Goal: Task Accomplishment & Management: Use online tool/utility

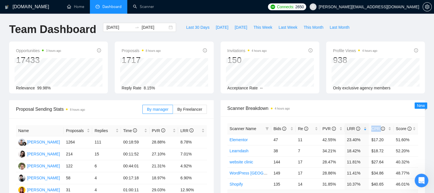
scroll to position [29, 0]
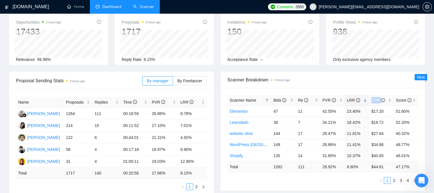
click at [140, 9] on link "Scanner" at bounding box center [143, 6] width 21 height 5
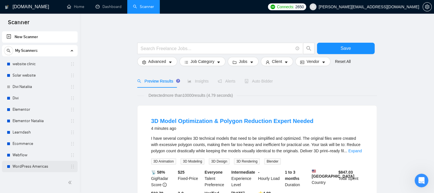
click at [29, 163] on link "WordPress Americas" at bounding box center [40, 166] width 54 height 11
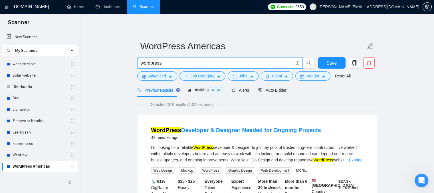
click at [163, 62] on input "wordpress" at bounding box center [217, 63] width 152 height 7
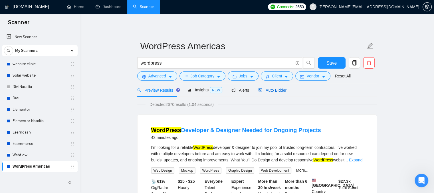
click at [269, 92] on span "Auto Bidder" at bounding box center [272, 90] width 28 height 5
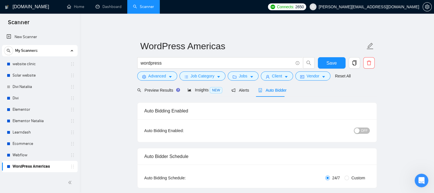
radio input "false"
radio input "true"
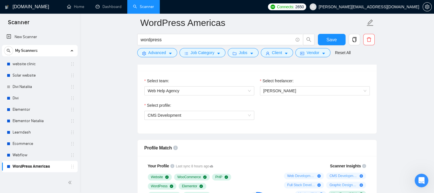
scroll to position [342, 0]
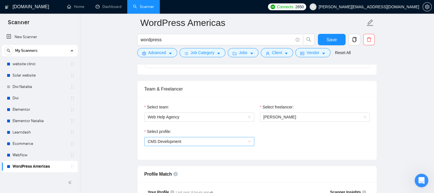
click at [162, 140] on span "CMS Development" at bounding box center [165, 142] width 34 height 5
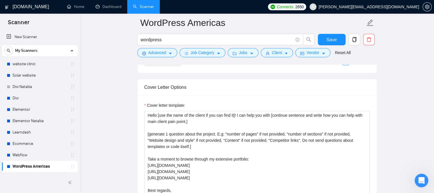
scroll to position [742, 0]
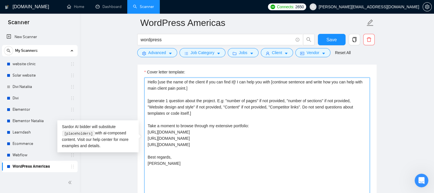
drag, startPoint x: 170, startPoint y: 167, endPoint x: 134, endPoint y: 72, distance: 102.4
click at [134, 72] on main "WordPress Americas wordpress Save Advanced Job Category Jobs Client Vendor Rese…" at bounding box center [257, 176] width 336 height 1791
click at [186, 148] on textarea "Hello [use the name of the client if you can find it]! I can help you with [con…" at bounding box center [256, 142] width 225 height 128
click at [187, 155] on textarea "Hello [use the name of the client if you can find it]! I can help you with [con…" at bounding box center [256, 142] width 225 height 128
drag, startPoint x: 222, startPoint y: 146, endPoint x: 146, endPoint y: 126, distance: 78.2
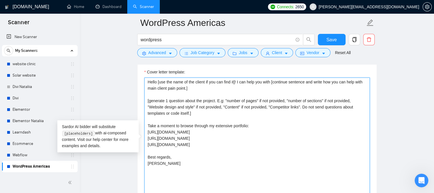
click at [146, 126] on textarea "Hello [use the name of the client if you can find it]! I can help you with [con…" at bounding box center [256, 142] width 225 height 128
click at [177, 114] on textarea "Hello [use the name of the client if you can find it]! I can help you with [con…" at bounding box center [256, 142] width 225 height 128
drag, startPoint x: 189, startPoint y: 139, endPoint x: 146, endPoint y: 139, distance: 43.4
click at [146, 139] on textarea "Hello [use the name of the client if you can find it]! I can help you with [con…" at bounding box center [256, 142] width 225 height 128
click at [201, 139] on textarea "Hello [use the name of the client if you can find it]! I can help you with [con…" at bounding box center [256, 142] width 225 height 128
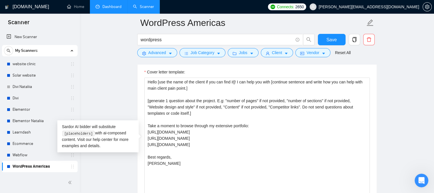
click at [105, 9] on link "Dashboard" at bounding box center [109, 6] width 26 height 5
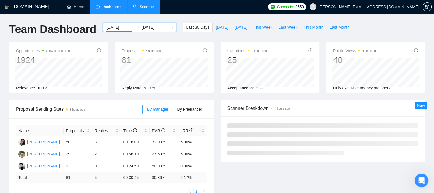
click at [113, 26] on input "[DATE]" at bounding box center [119, 27] width 26 height 6
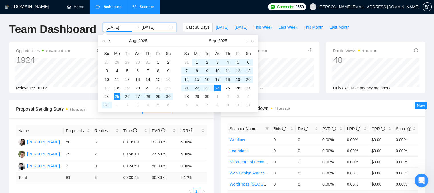
click at [107, 43] on button "button" at bounding box center [110, 40] width 6 height 11
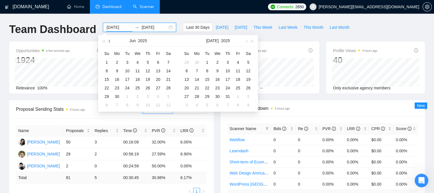
click at [107, 43] on button "button" at bounding box center [110, 40] width 6 height 11
click at [108, 43] on button "button" at bounding box center [110, 40] width 6 height 11
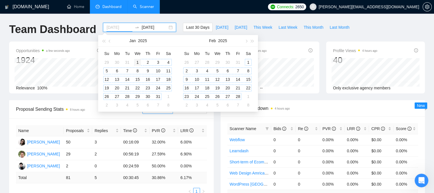
type input "[DATE]"
click at [138, 62] on div "1" at bounding box center [137, 62] width 7 height 7
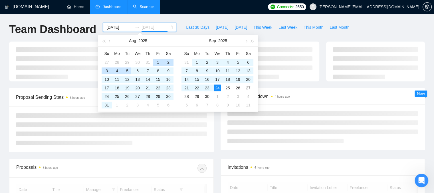
type input "[DATE]"
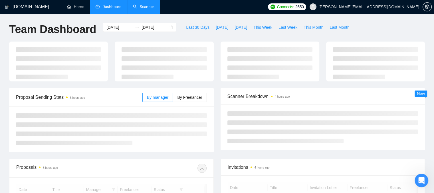
click at [73, 19] on div "[DOMAIN_NAME] Home Dashboard Scanner Connects: 2650 [PERSON_NAME][EMAIL_ADDRESS…" at bounding box center [217, 196] width 434 height 393
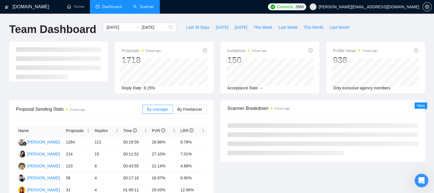
click at [114, 60] on div "Proposals 8 hours ago 1718 Reply Rate 8.15%" at bounding box center [164, 68] width 106 height 52
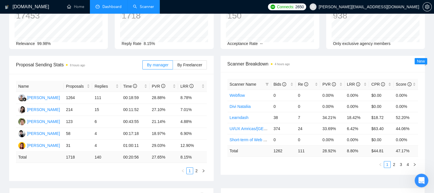
scroll to position [57, 0]
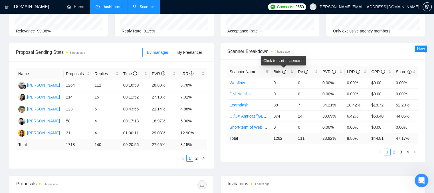
click at [292, 72] on div "Bids" at bounding box center [283, 72] width 20 height 6
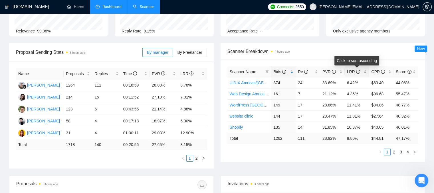
click at [365, 73] on div "LRR" at bounding box center [357, 72] width 20 height 6
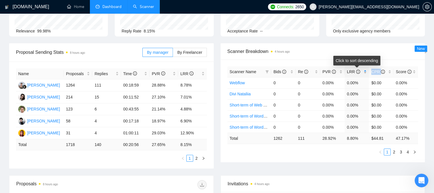
click at [365, 73] on div "LRR" at bounding box center [357, 72] width 20 height 6
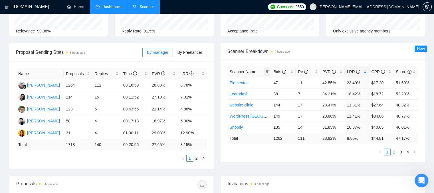
click at [268, 72] on icon "filter" at bounding box center [266, 71] width 3 height 3
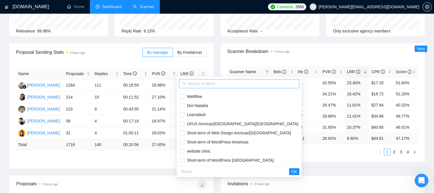
click at [214, 84] on input "text" at bounding box center [241, 84] width 108 height 6
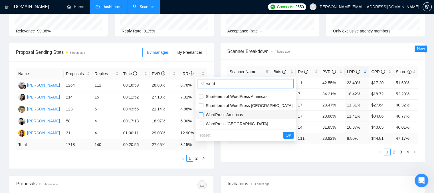
type input "word"
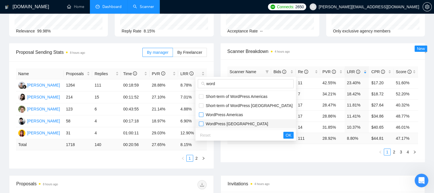
drag, startPoint x: 203, startPoint y: 117, endPoint x: 201, endPoint y: 125, distance: 7.9
click at [201, 125] on ul "Short-term of WordPress Americas Short-term of WordPress [GEOGRAPHIC_DATA] Word…" at bounding box center [245, 110] width 100 height 39
click at [201, 125] on input "checkbox" at bounding box center [201, 124] width 5 height 5
checkbox input "true"
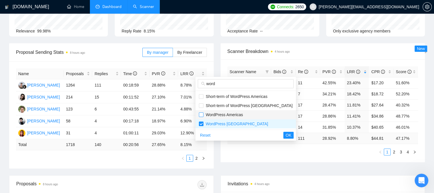
click at [200, 115] on input "checkbox" at bounding box center [201, 115] width 5 height 5
checkbox input "true"
click at [286, 137] on span "OK" at bounding box center [289, 135] width 6 height 6
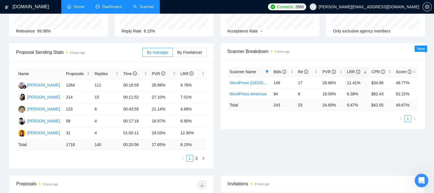
click at [78, 9] on link "Home" at bounding box center [75, 6] width 17 height 5
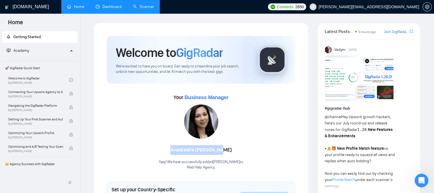
drag, startPoint x: 231, startPoint y: 152, endPoint x: 175, endPoint y: 152, distance: 55.4
click at [175, 152] on div "[PERSON_NAME]" at bounding box center [201, 151] width 85 height 10
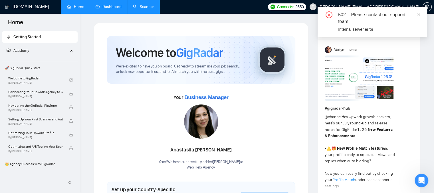
click at [419, 12] on span at bounding box center [419, 14] width 4 height 5
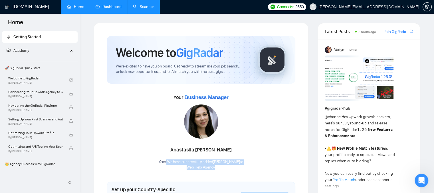
drag, startPoint x: 222, startPoint y: 168, endPoint x: 160, endPoint y: 160, distance: 62.1
click at [160, 160] on div "Yaay! We have successfully added [PERSON_NAME] to Web Help Agency ." at bounding box center [201, 165] width 85 height 11
click at [226, 146] on div "[PERSON_NAME]" at bounding box center [201, 151] width 85 height 10
drag, startPoint x: 219, startPoint y: 167, endPoint x: 152, endPoint y: 159, distance: 67.2
click at [152, 159] on div "Your Business Manager [PERSON_NAME] Yaay! We have successfully added [PERSON_NA…" at bounding box center [201, 132] width 189 height 78
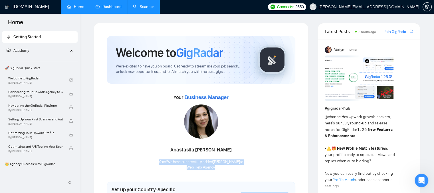
click at [109, 4] on link "Dashboard" at bounding box center [109, 6] width 26 height 5
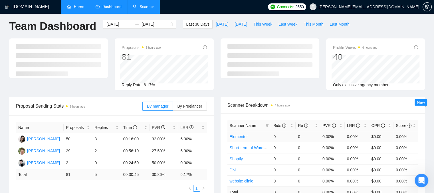
scroll to position [39, 0]
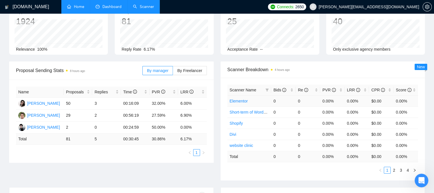
click at [235, 102] on link "Elementor" at bounding box center [239, 101] width 18 height 5
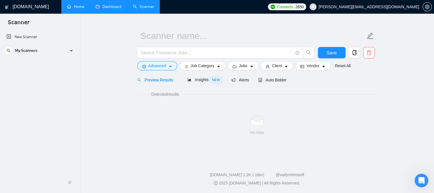
scroll to position [10, 0]
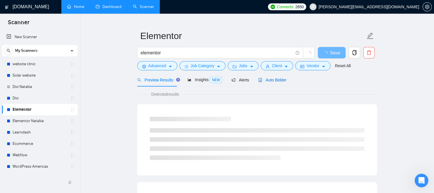
click at [265, 83] on div "Auto Bidder" at bounding box center [272, 80] width 28 height 6
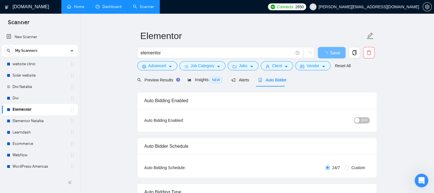
radio input "false"
radio input "true"
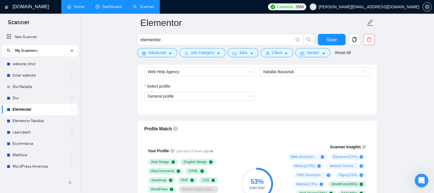
scroll to position [355, 0]
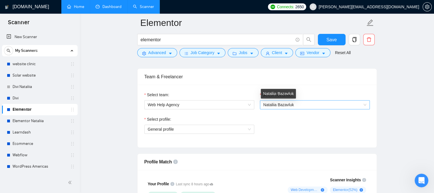
click at [270, 106] on span "Nataliia Bazavluk" at bounding box center [278, 105] width 31 height 5
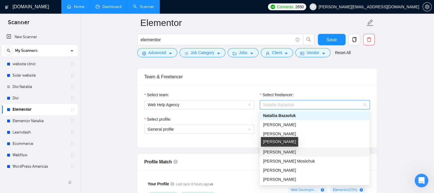
click at [274, 152] on span "[PERSON_NAME]" at bounding box center [279, 152] width 33 height 5
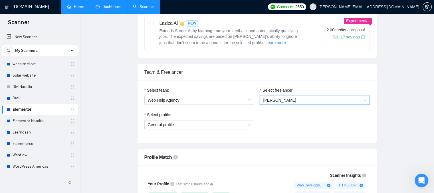
scroll to position [10, 0]
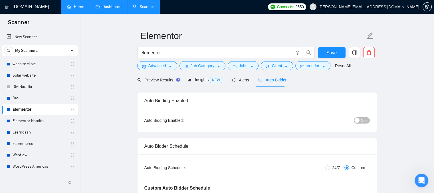
click at [106, 6] on link "Dashboard" at bounding box center [109, 6] width 26 height 5
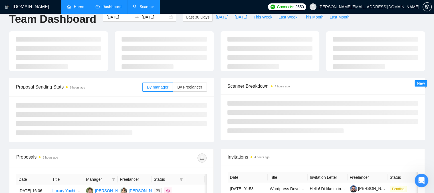
type input "[DATE]"
